Goal: Task Accomplishment & Management: Use online tool/utility

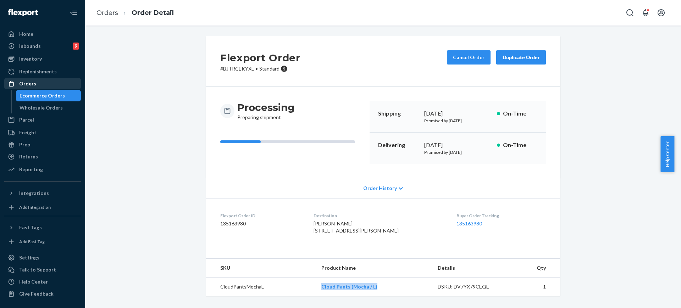
click at [70, 81] on div "Orders" at bounding box center [42, 84] width 75 height 10
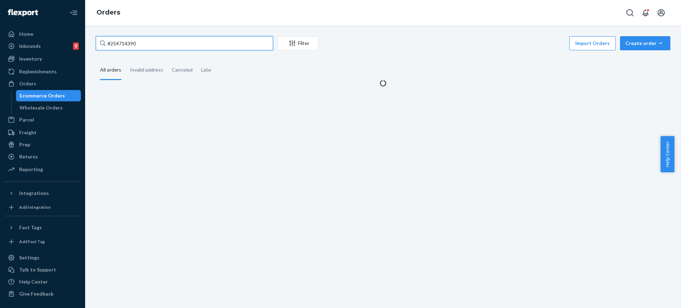
click at [161, 45] on input "#254714390" at bounding box center [184, 43] width 177 height 14
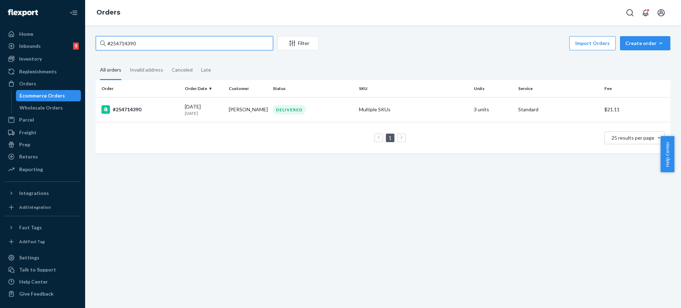
paste input "096651"
type input "#254096651"
click at [307, 108] on div "DELIVERED" at bounding box center [312, 110] width 83 height 10
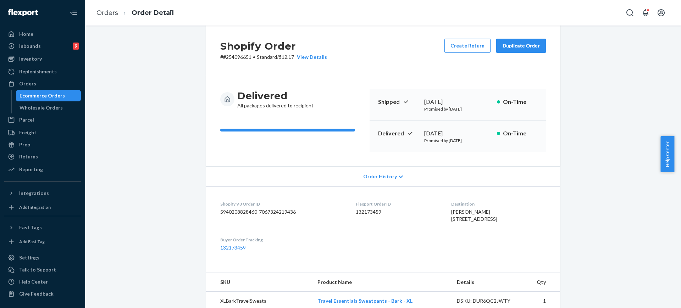
scroll to position [14, 0]
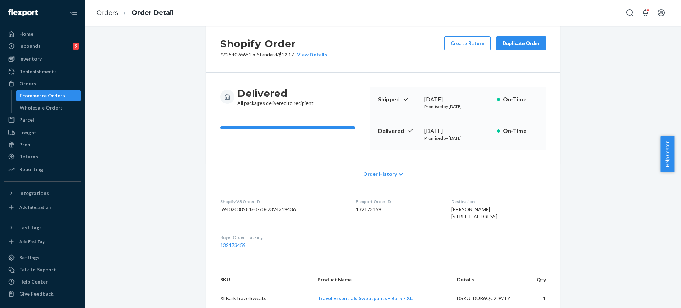
click at [451, 210] on span "[PERSON_NAME] [STREET_ADDRESS]" at bounding box center [474, 212] width 46 height 13
copy span "[PERSON_NAME]"
click at [115, 9] on link "Orders" at bounding box center [107, 13] width 22 height 8
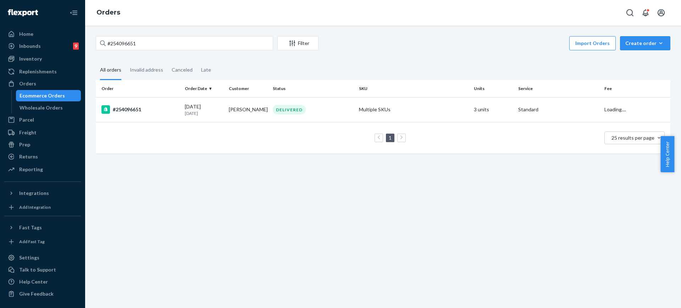
click at [187, 52] on div "#254096651 Filter Import Orders Create order Ecommerce order Removal order" at bounding box center [383, 44] width 575 height 16
click at [205, 38] on input "#254096651" at bounding box center [184, 43] width 177 height 14
paste input "[PERSON_NAME]"
click at [205, 38] on input "#254096651" at bounding box center [184, 43] width 177 height 14
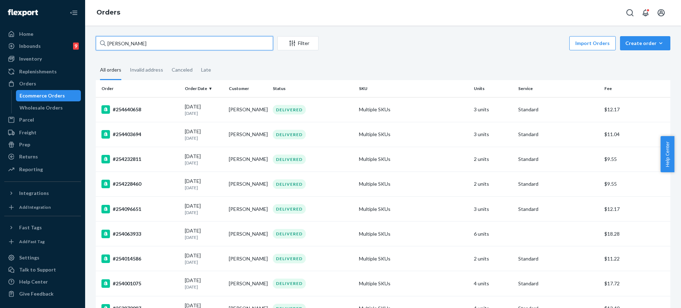
click at [231, 41] on input "[PERSON_NAME]" at bounding box center [184, 43] width 177 height 14
click at [230, 41] on input "[PERSON_NAME]" at bounding box center [184, 43] width 177 height 14
paste input "254096651"
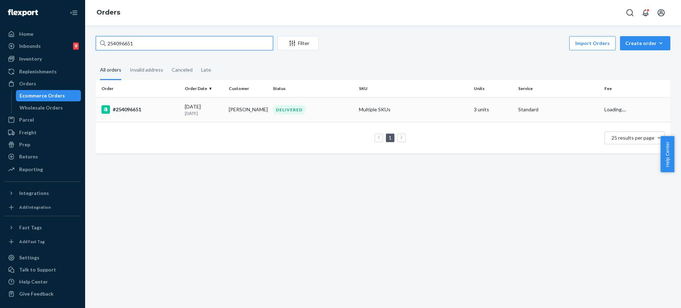
type input "254096651"
click at [362, 105] on td "Multiple SKUs" at bounding box center [413, 109] width 115 height 25
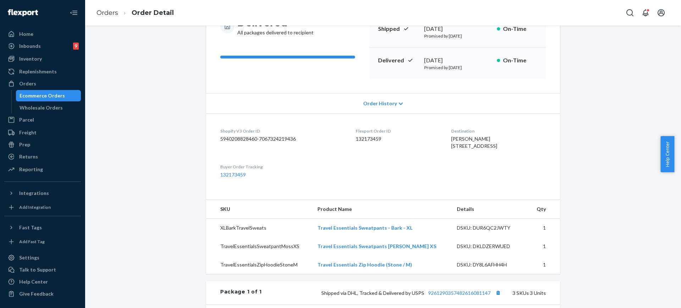
scroll to position [83, 0]
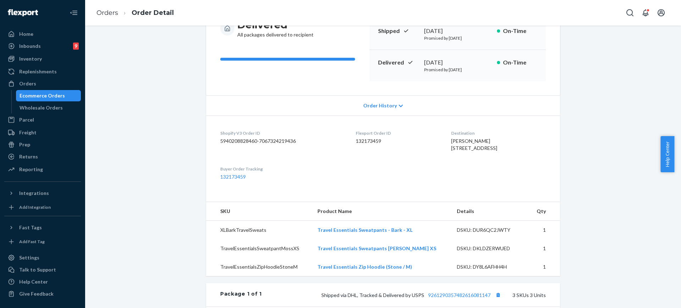
click at [44, 150] on ul "Home Inbounds 9 Shipping Plans Problems 9 Inventory Products Replenishments Ord…" at bounding box center [42, 102] width 77 height 148
click at [40, 156] on div "Returns" at bounding box center [42, 157] width 75 height 10
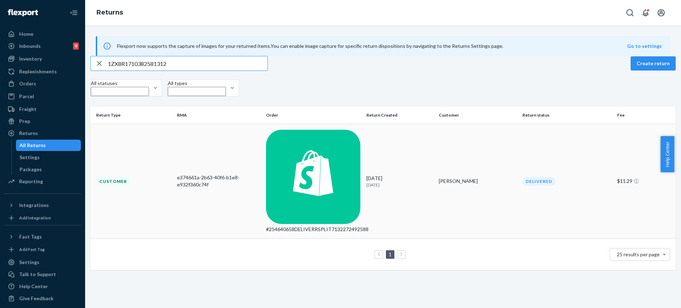
type input "1ZX8R1710382581312"
click at [465, 178] on div "[PERSON_NAME]" at bounding box center [478, 181] width 78 height 7
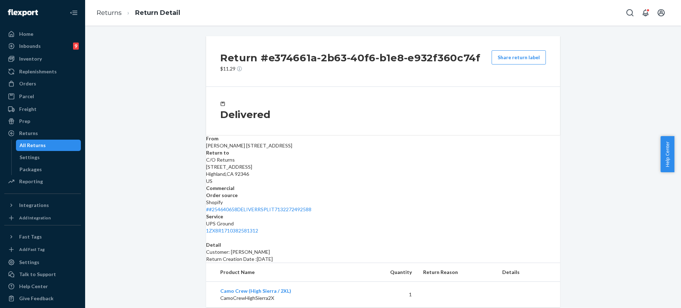
click at [425, 199] on div "Shopify # #254640658DELIVERRSPLIT7132272492588" at bounding box center [383, 206] width 354 height 14
click at [311, 206] on link "# #254640658DELIVERRSPLIT7132272492588" at bounding box center [258, 209] width 105 height 6
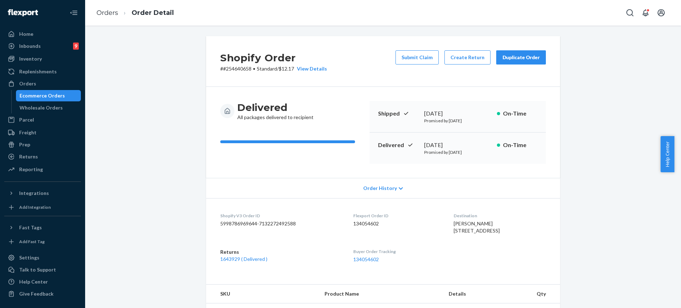
click at [512, 55] on div "Duplicate Order" at bounding box center [521, 57] width 38 height 7
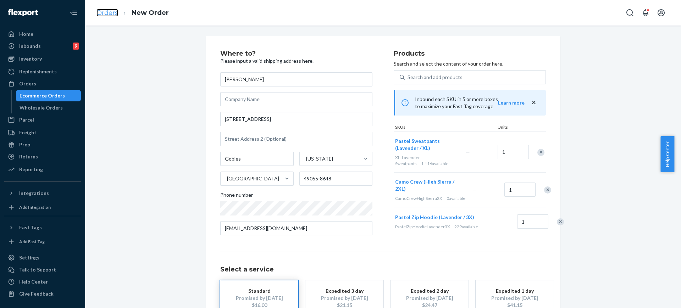
click at [114, 11] on link "Orders" at bounding box center [107, 13] width 22 height 8
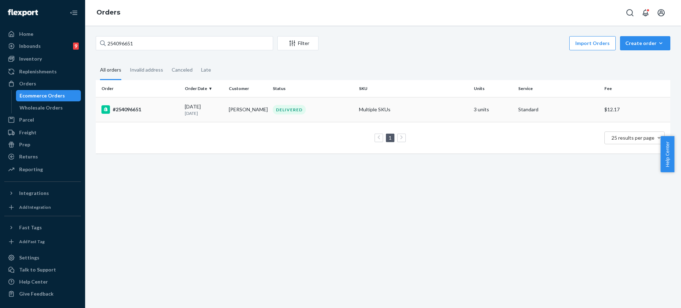
click at [312, 118] on td "DELIVERED" at bounding box center [313, 109] width 86 height 25
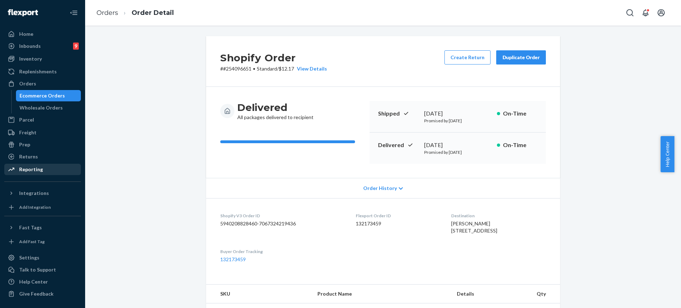
click at [48, 165] on div "Reporting" at bounding box center [42, 170] width 75 height 10
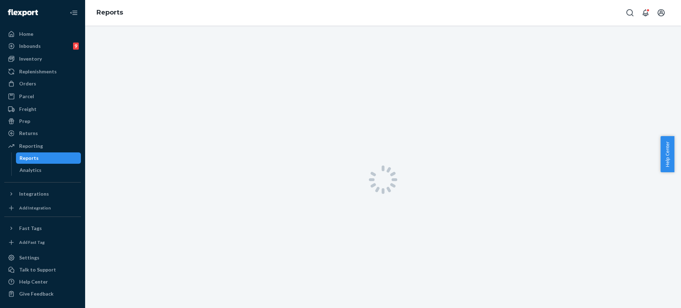
click at [48, 159] on div "Reports" at bounding box center [49, 158] width 64 height 10
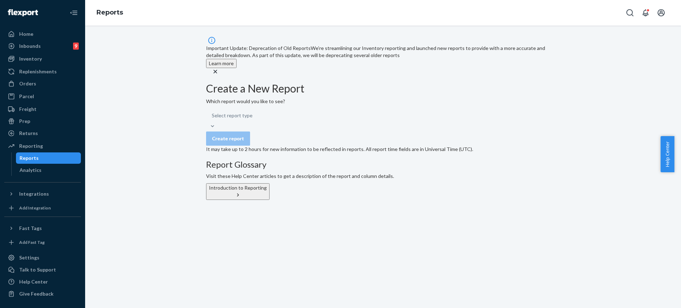
click at [48, 139] on div "Returns All Returns Settings Packages" at bounding box center [42, 134] width 77 height 12
click at [49, 131] on div "Returns" at bounding box center [42, 133] width 75 height 10
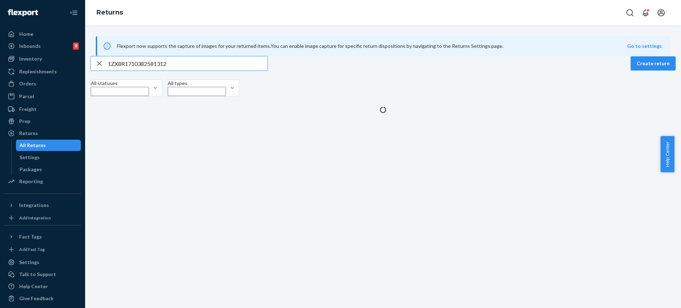
click at [186, 71] on input "1ZX8R1710382581312" at bounding box center [188, 63] width 160 height 14
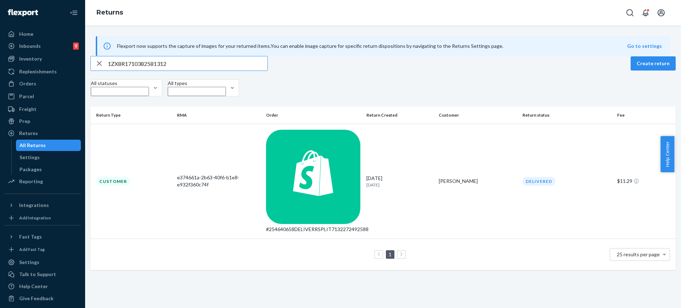
click at [186, 71] on input "1ZX8R1710382581312" at bounding box center [188, 63] width 160 height 14
click at [429, 145] on td "[DATE] [DATE]" at bounding box center [400, 181] width 72 height 115
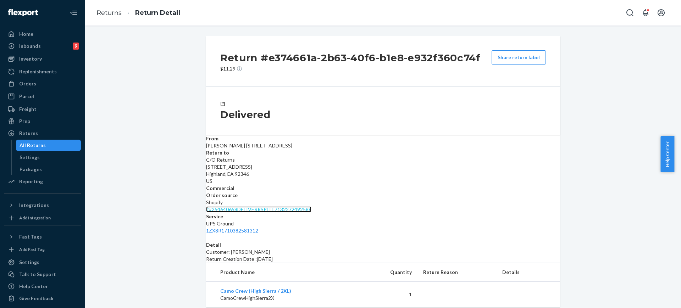
click at [311, 206] on link "# #254640658DELIVERRSPLIT7132272492588" at bounding box center [258, 209] width 105 height 6
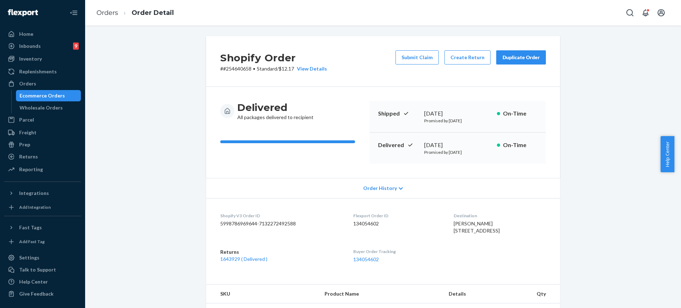
click at [229, 71] on p "# #254640658 • Standard / $12.17 View Details" at bounding box center [273, 68] width 107 height 7
copy p "254640658"
click at [519, 56] on div "Duplicate Order" at bounding box center [521, 57] width 38 height 7
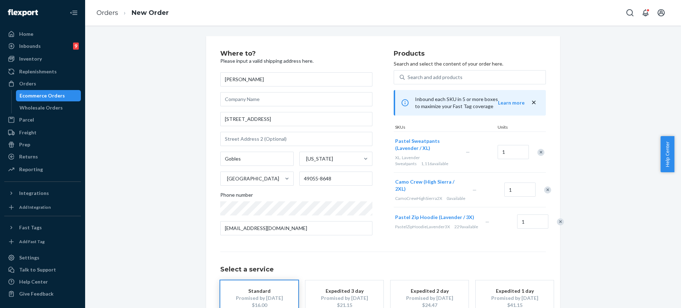
click at [535, 155] on div at bounding box center [537, 152] width 18 height 19
click at [539, 153] on div "Remove Item" at bounding box center [540, 152] width 7 height 7
click at [544, 153] on div "Remove Item" at bounding box center [547, 149] width 7 height 7
click at [557, 150] on div "Remove Item" at bounding box center [560, 146] width 7 height 7
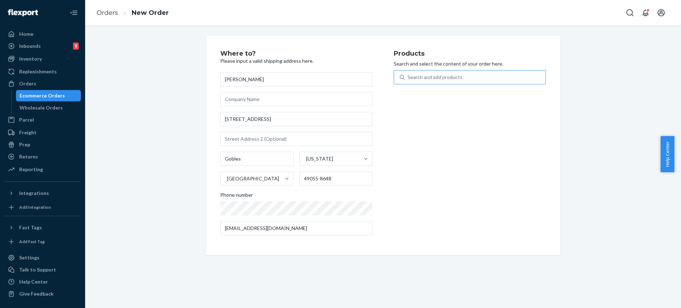
click at [468, 83] on div "Search and add products" at bounding box center [475, 77] width 141 height 13
click at [408, 81] on input "Search and add products" at bounding box center [408, 77] width 1 height 7
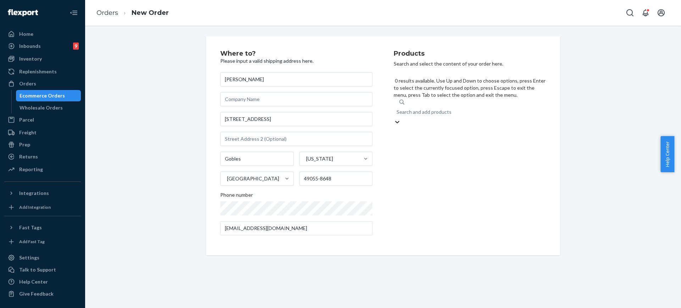
paste input "Camo Crew High Sierra / 3X"
type input "Camo Crew High Sierra / 3X"
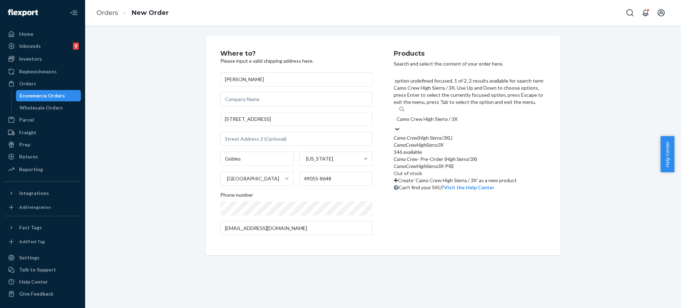
click at [449, 142] on div "CamoCrewHighSierra3X" at bounding box center [470, 145] width 152 height 7
click at [449, 116] on input "Camo Crew High Sierra / 3X" at bounding box center [427, 119] width 61 height 7
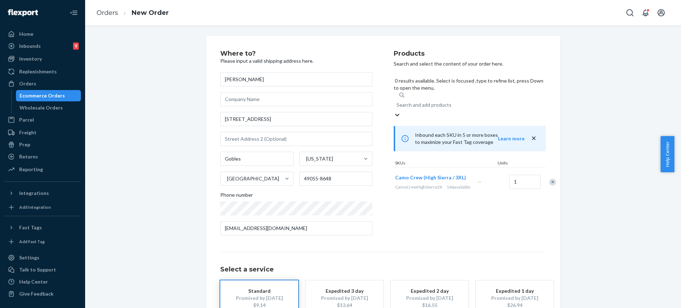
scroll to position [50, 0]
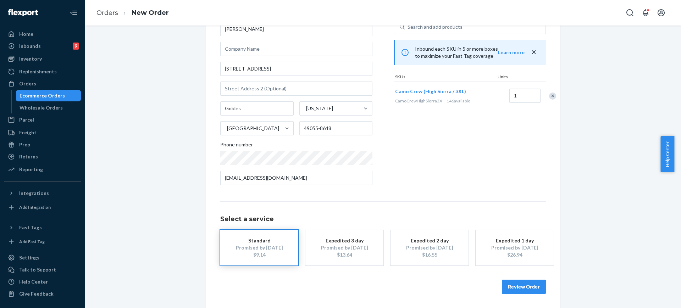
click at [511, 283] on button "Review Order" at bounding box center [524, 287] width 44 height 14
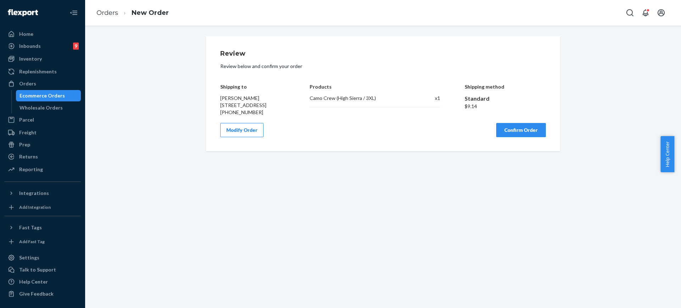
click at [527, 137] on button "Confirm Order" at bounding box center [521, 130] width 50 height 14
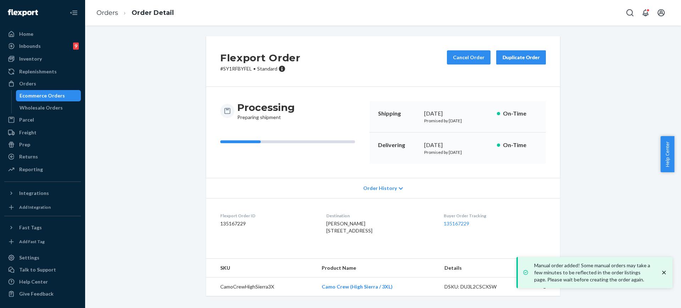
scroll to position [11, 0]
click at [40, 154] on div "Returns" at bounding box center [42, 157] width 75 height 10
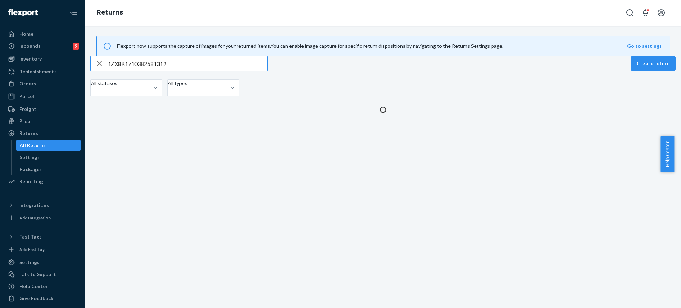
click at [229, 68] on div "Flexport now supports the capture of images for your returned items. You can en…" at bounding box center [383, 74] width 596 height 77
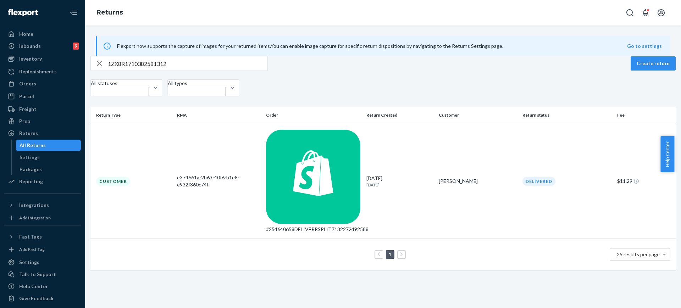
click at [220, 71] on input "1ZX8R1710382581312" at bounding box center [188, 63] width 160 height 14
paste input "9434636106023301726936"
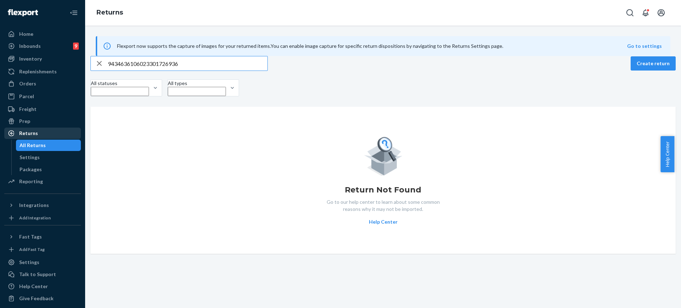
type input "9434636106023301726936"
drag, startPoint x: 34, startPoint y: 131, endPoint x: 26, endPoint y: 95, distance: 36.3
click at [35, 130] on div "Returns" at bounding box center [28, 133] width 19 height 7
